Goal: Transaction & Acquisition: Download file/media

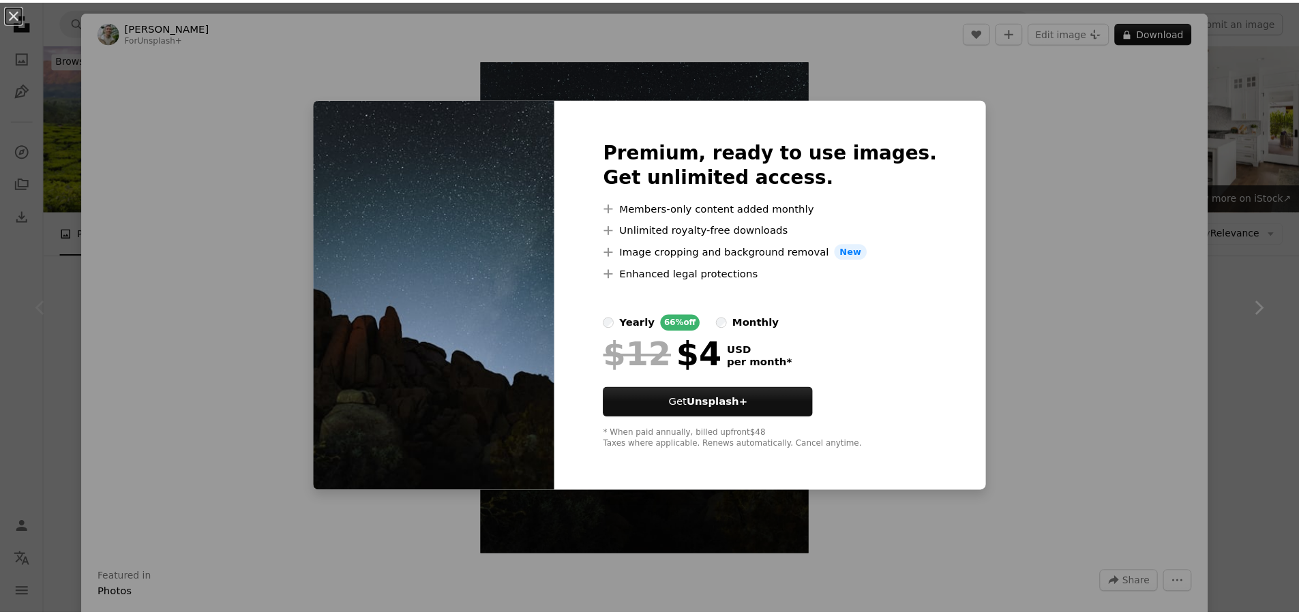
scroll to position [136, 0]
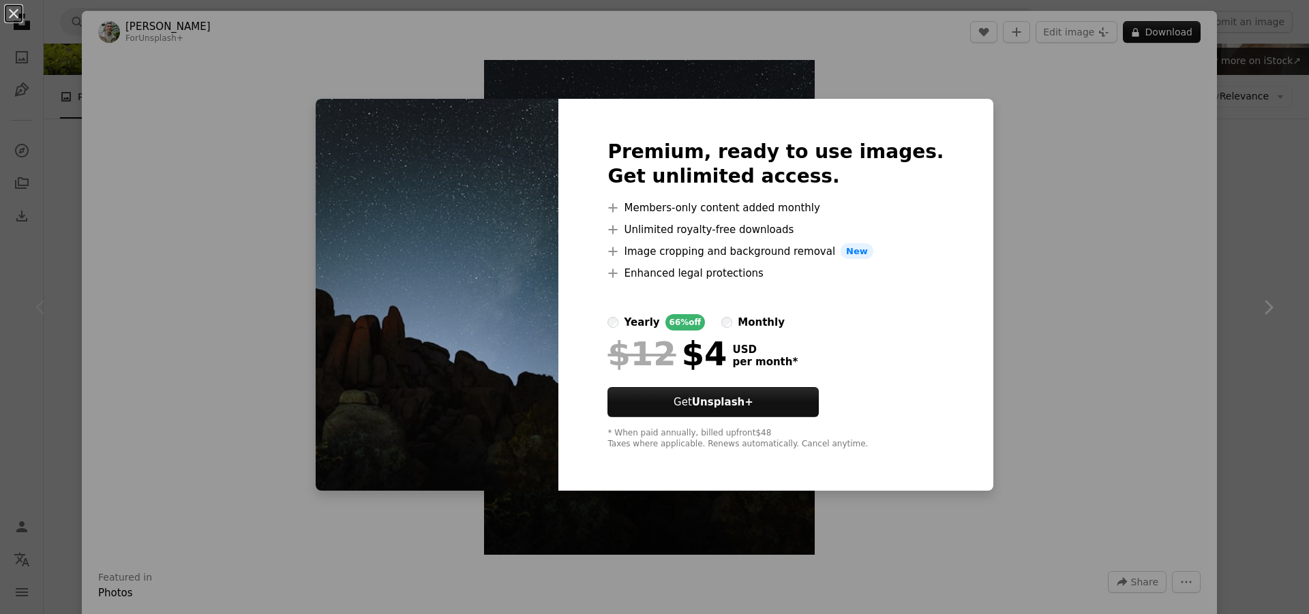
click at [1124, 218] on div "An X shape Premium, ready to use images. Get unlimited access. A plus sign Memb…" at bounding box center [654, 307] width 1309 height 614
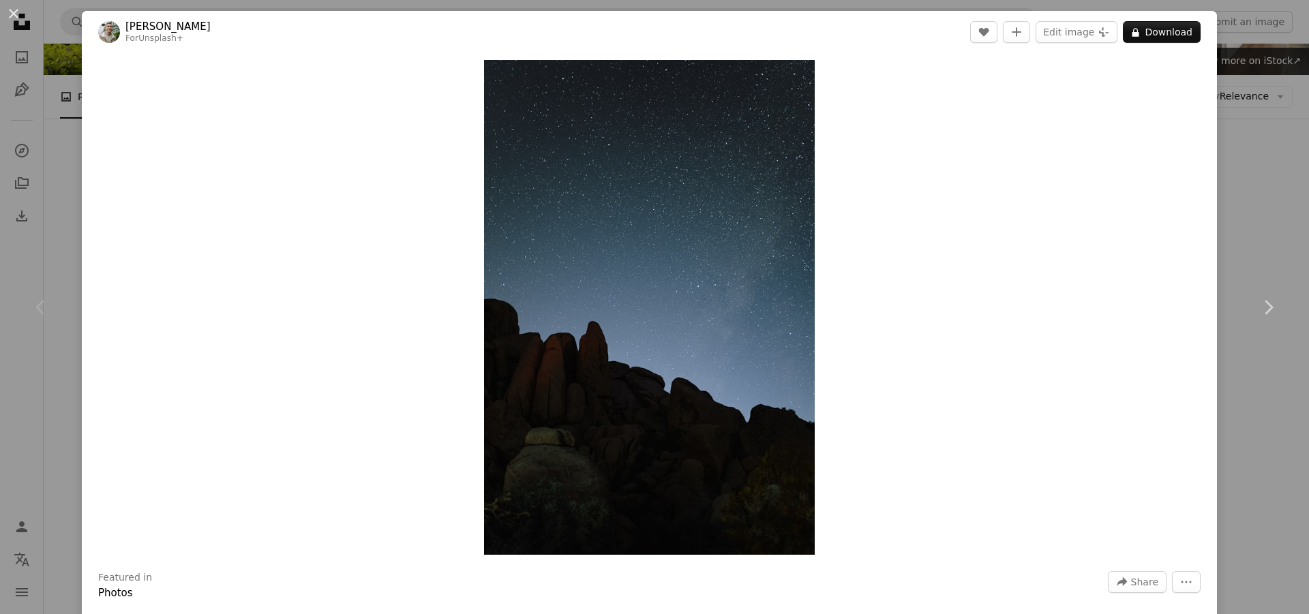
click at [1255, 221] on div "An X shape Chevron left Chevron right [PERSON_NAME] For Unsplash+ A heart A plu…" at bounding box center [654, 307] width 1309 height 614
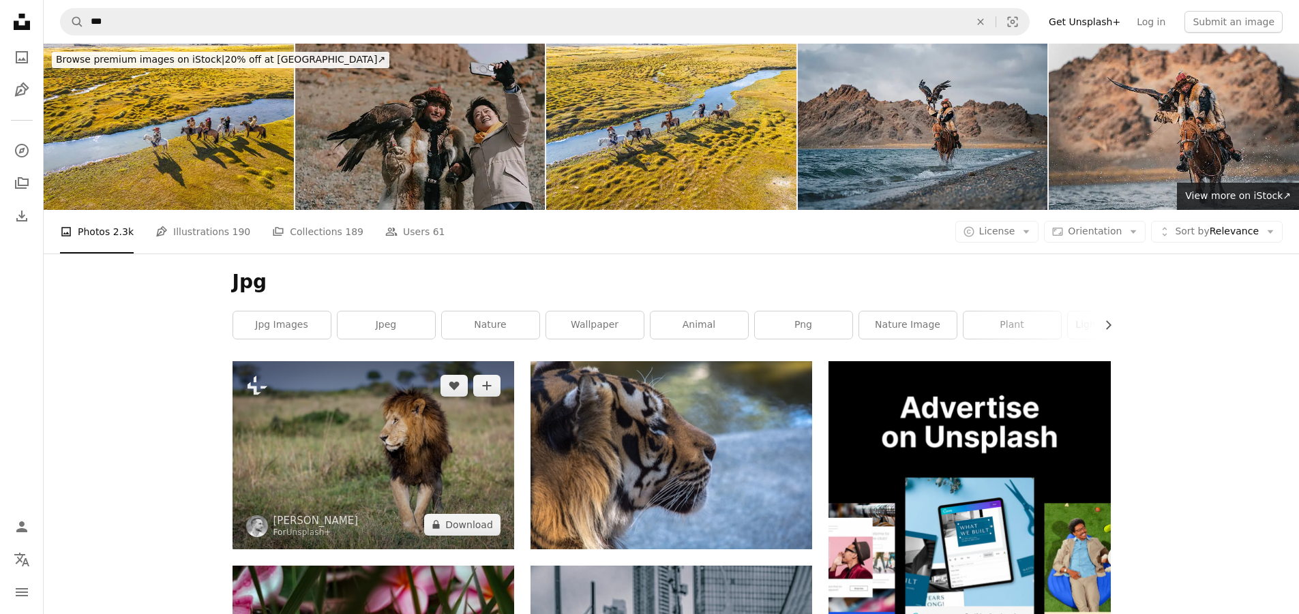
click at [389, 389] on img at bounding box center [373, 454] width 282 height 187
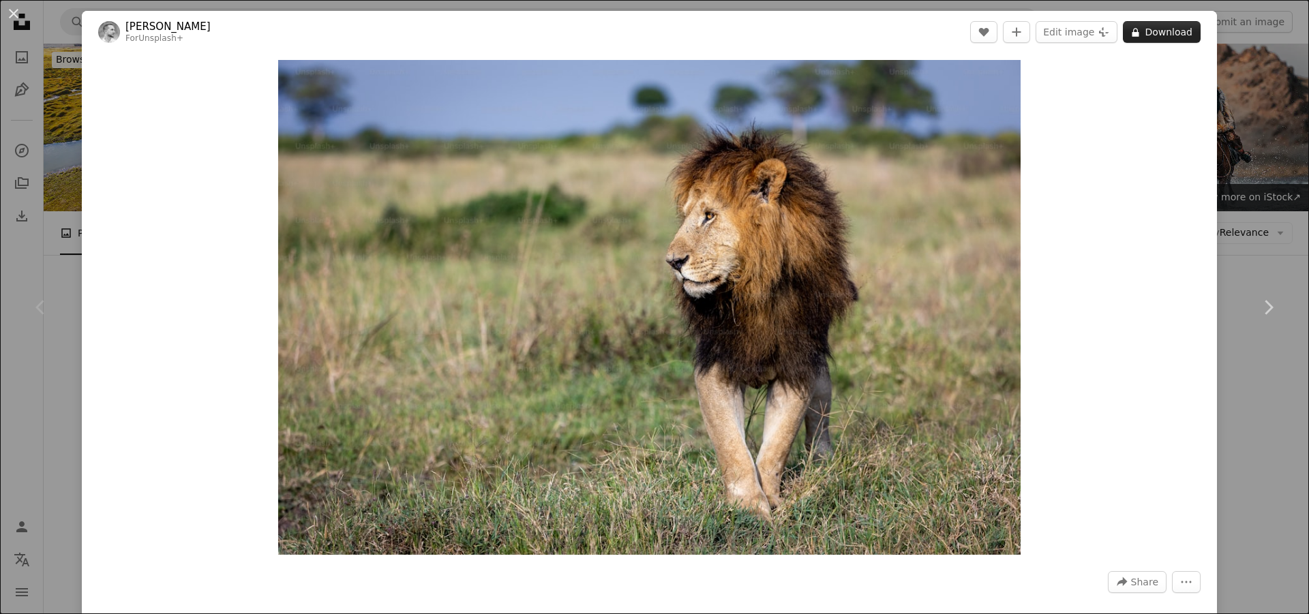
click at [1123, 29] on button "A lock Download" at bounding box center [1162, 32] width 78 height 22
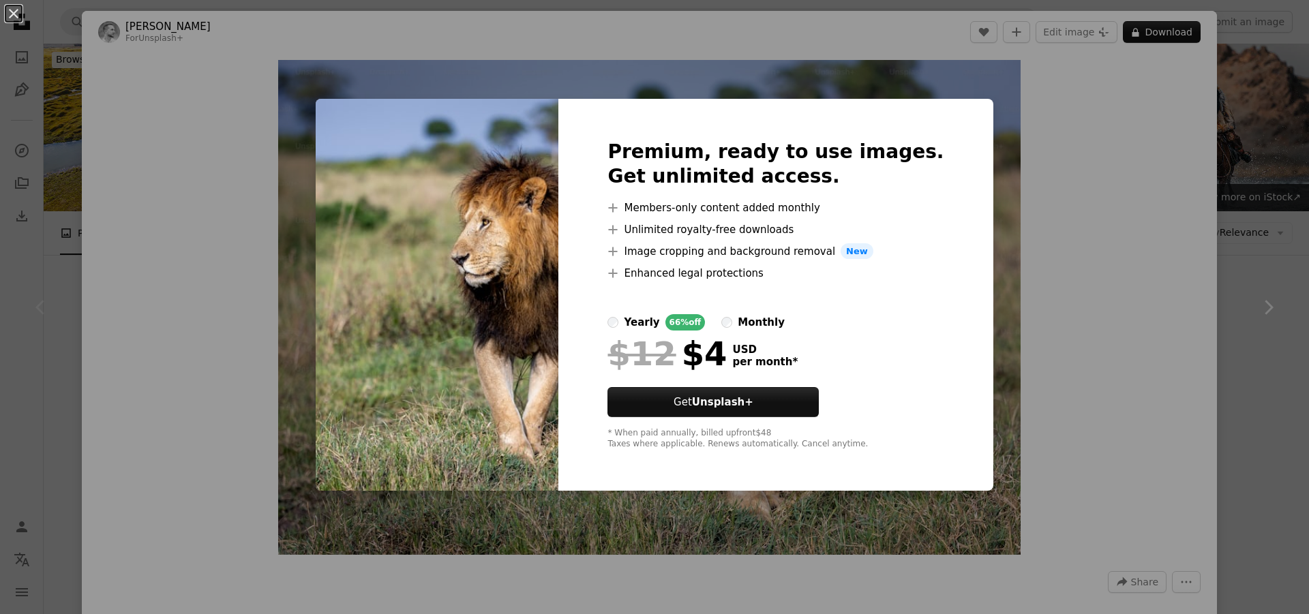
click at [1152, 284] on div "An X shape Premium, ready to use images. Get unlimited access. A plus sign Memb…" at bounding box center [654, 307] width 1309 height 614
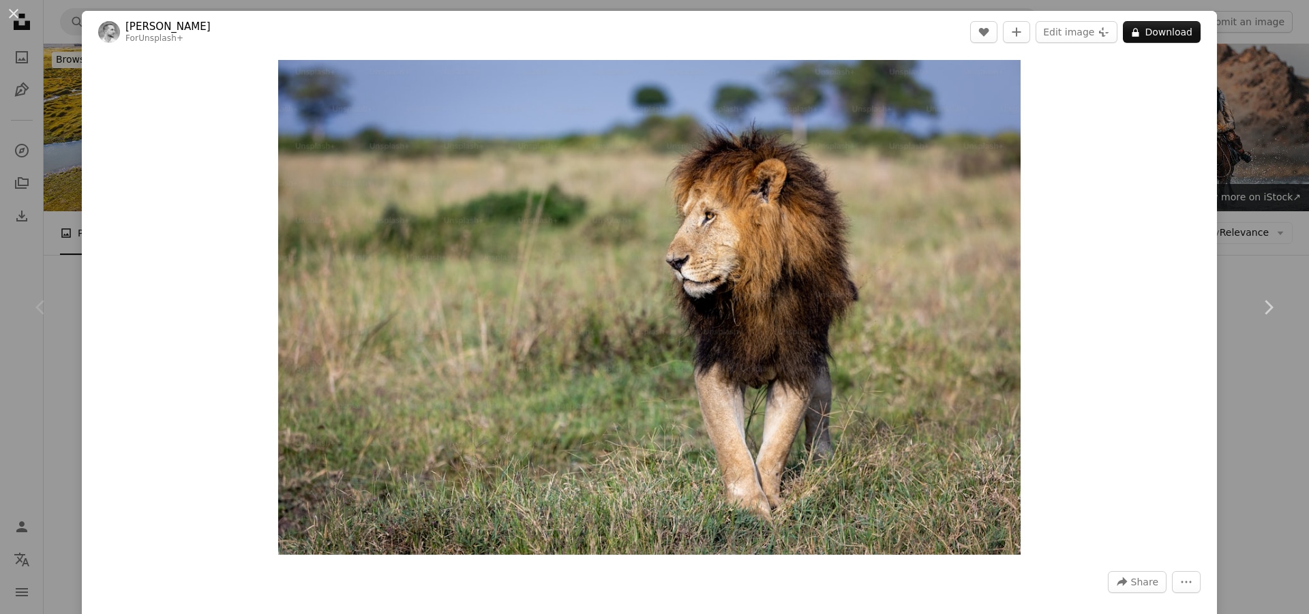
click at [1163, 300] on div "Zoom in" at bounding box center [649, 307] width 1135 height 509
click at [1215, 371] on div "An X shape Chevron left Chevron right [PERSON_NAME] For Unsplash+ A heart A plu…" at bounding box center [654, 307] width 1309 height 614
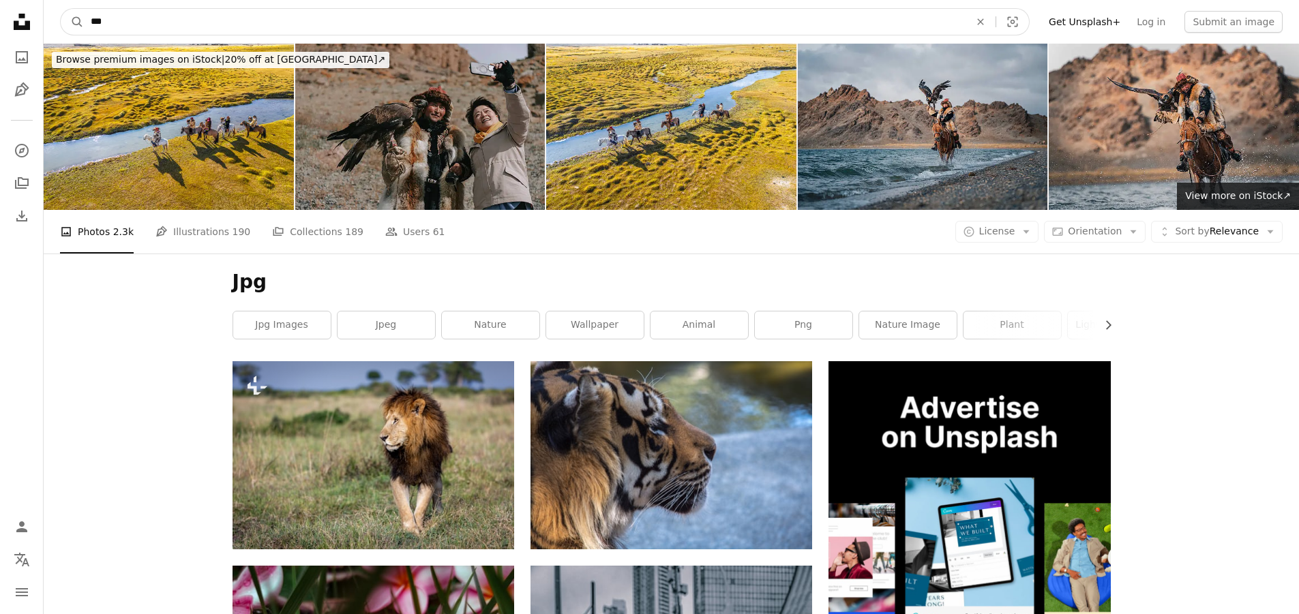
click at [114, 24] on input "***" at bounding box center [525, 22] width 882 height 26
type input "*"
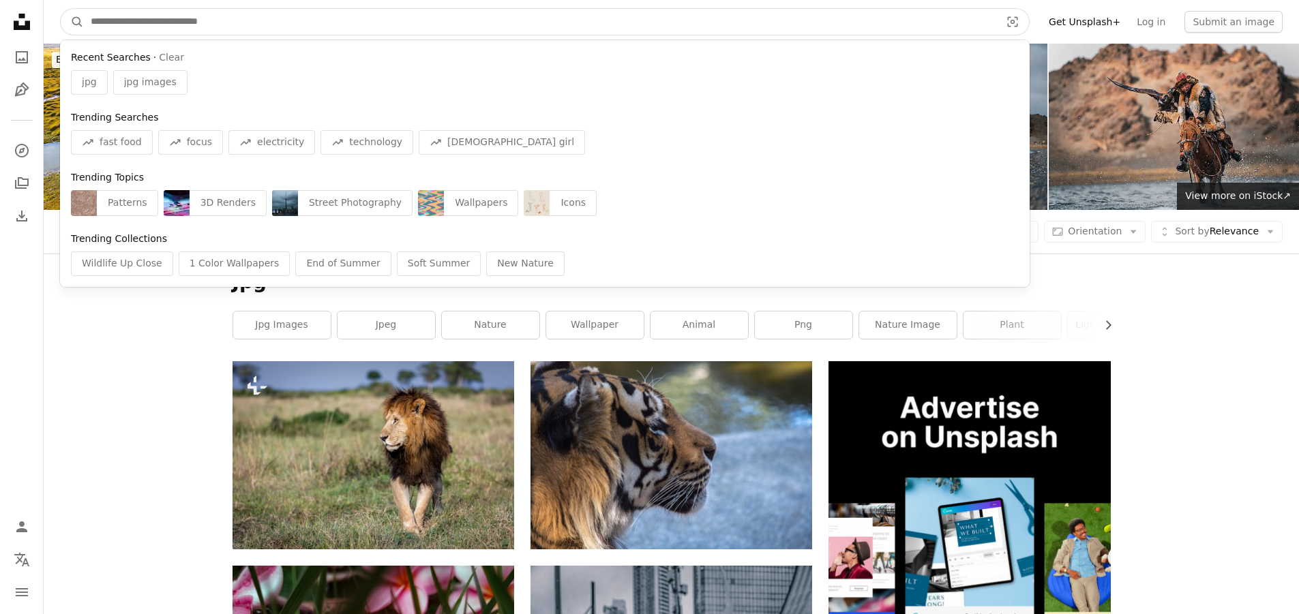
click at [61, 9] on button "A magnifying glass" at bounding box center [72, 22] width 23 height 26
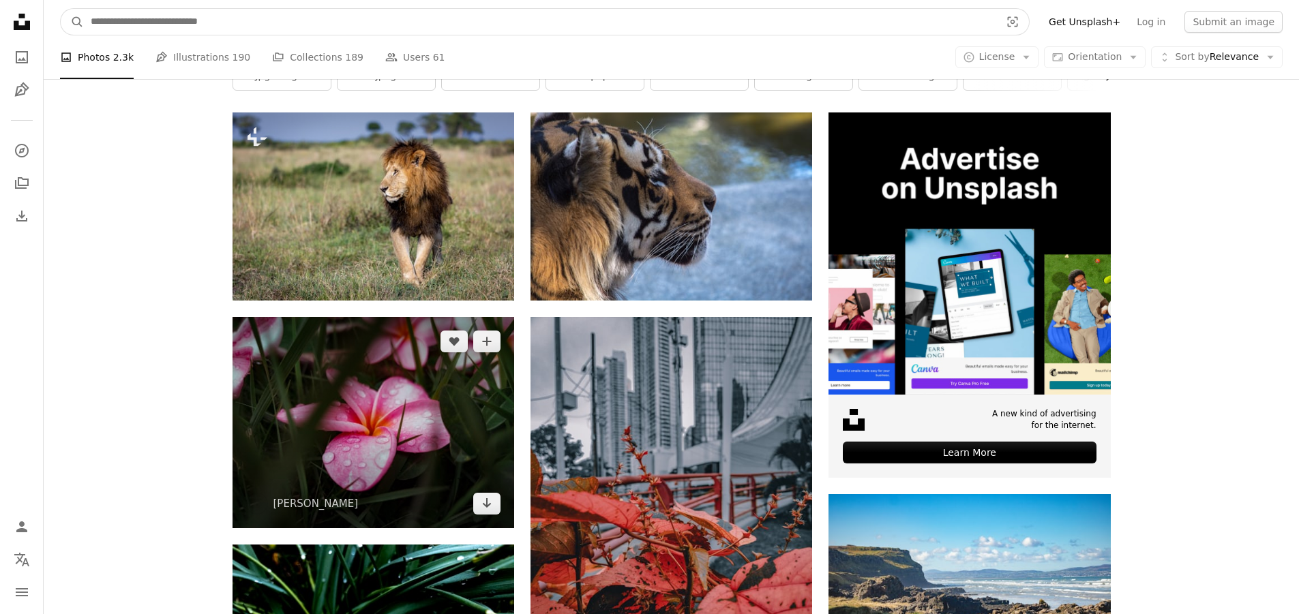
scroll to position [273, 0]
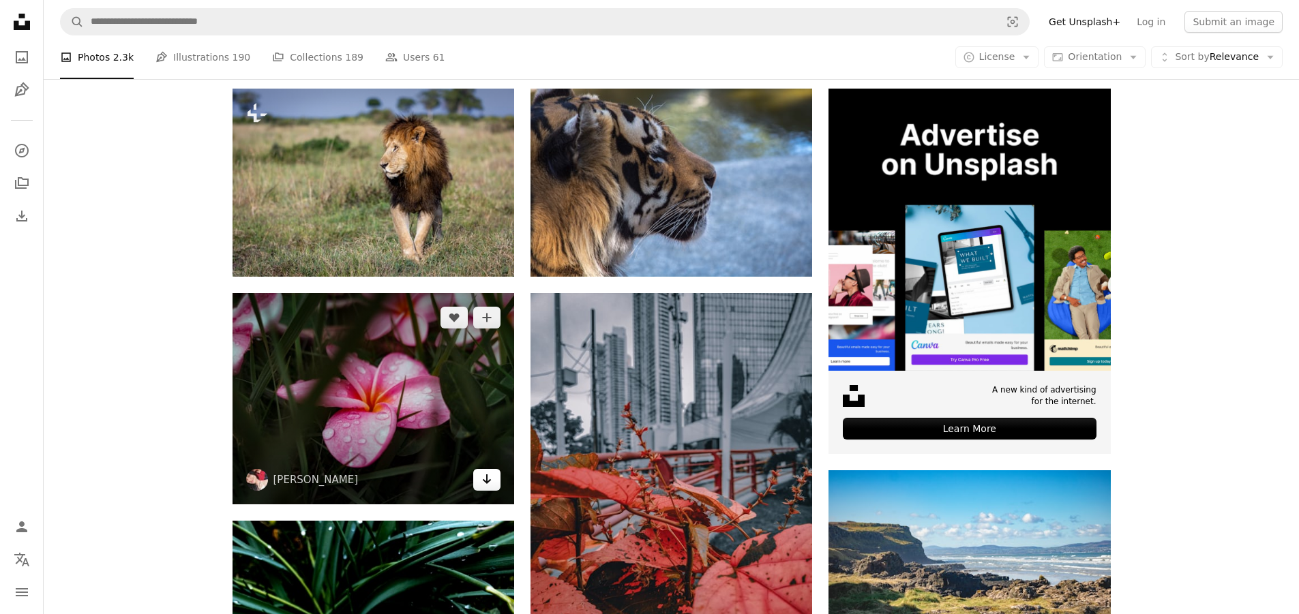
click at [483, 487] on link "Arrow pointing down" at bounding box center [486, 480] width 27 height 22
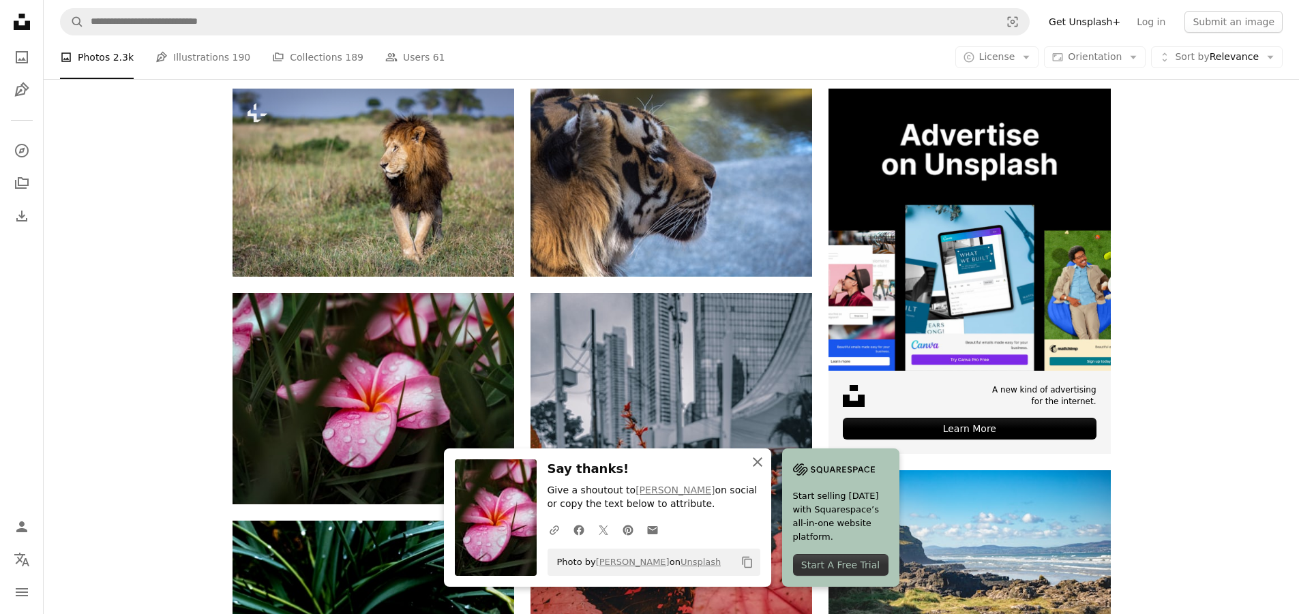
drag, startPoint x: 761, startPoint y: 460, endPoint x: 679, endPoint y: 462, distance: 81.8
click at [742, 462] on div "An X shape Close Say thanks! Give a shoutout to [PERSON_NAME] on social or copy…" at bounding box center [607, 518] width 327 height 138
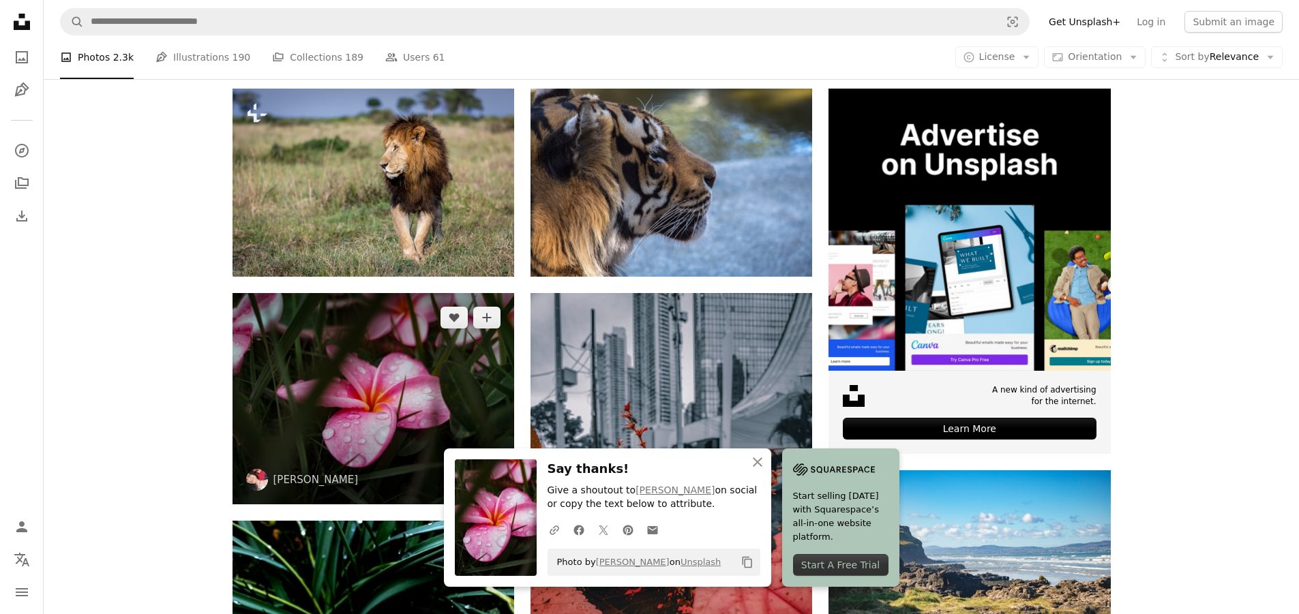
click at [425, 406] on img at bounding box center [373, 398] width 282 height 211
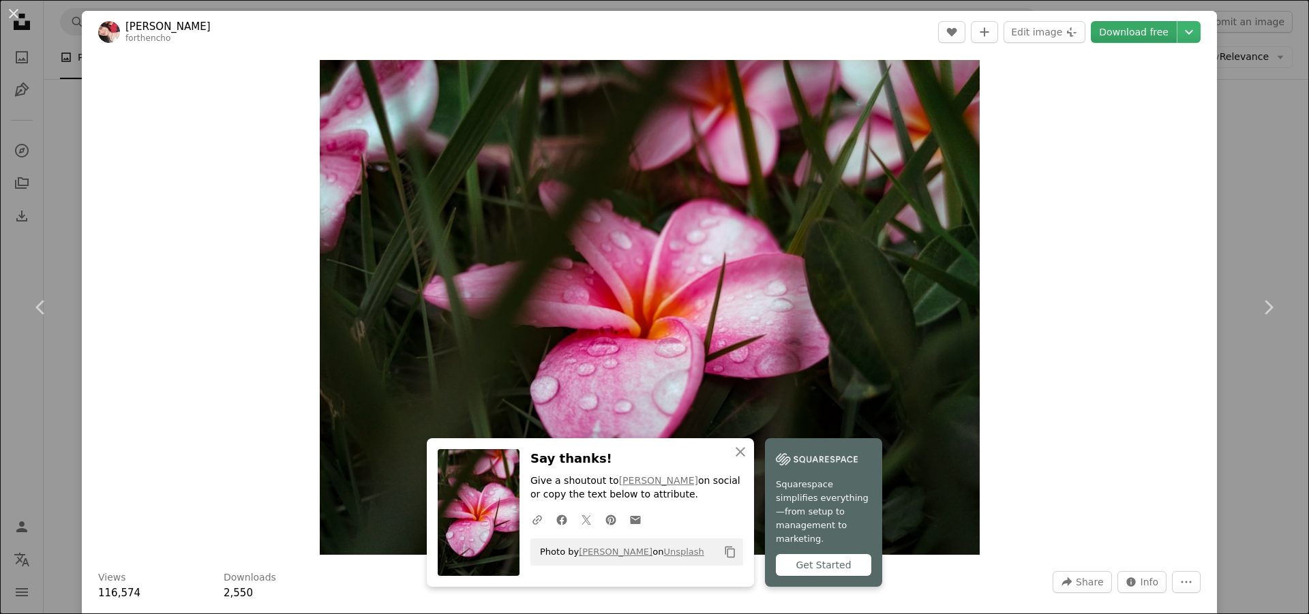
click at [1147, 27] on link "Download free" at bounding box center [1134, 32] width 86 height 22
click at [1254, 202] on div "An X shape Chevron left Chevron right An X shape Close Say thanks! Give a shout…" at bounding box center [654, 307] width 1309 height 614
